Goal: Task Accomplishment & Management: Use online tool/utility

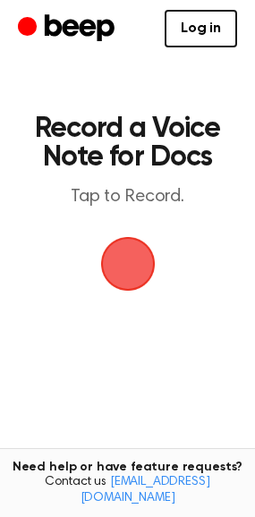
click at [136, 245] on span "button" at bounding box center [127, 264] width 61 height 61
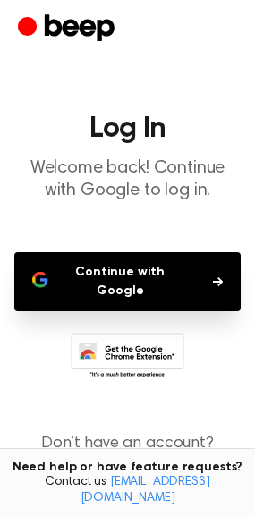
click at [208, 279] on button "Continue with Google" at bounding box center [127, 281] width 227 height 59
click at [111, 201] on p "Welcome back! Continue with Google to log in." at bounding box center [127, 180] width 227 height 45
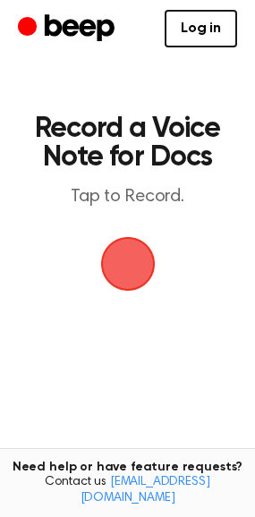
click at [115, 266] on span "button" at bounding box center [127, 264] width 66 height 66
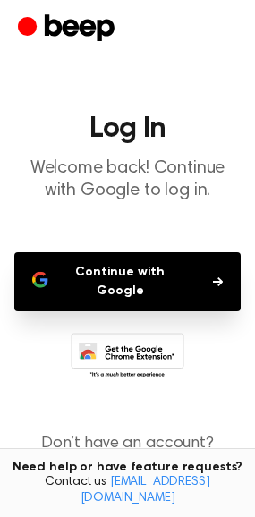
click at [115, 266] on button "Continue with Google" at bounding box center [127, 281] width 227 height 59
